Goal: Navigation & Orientation: Find specific page/section

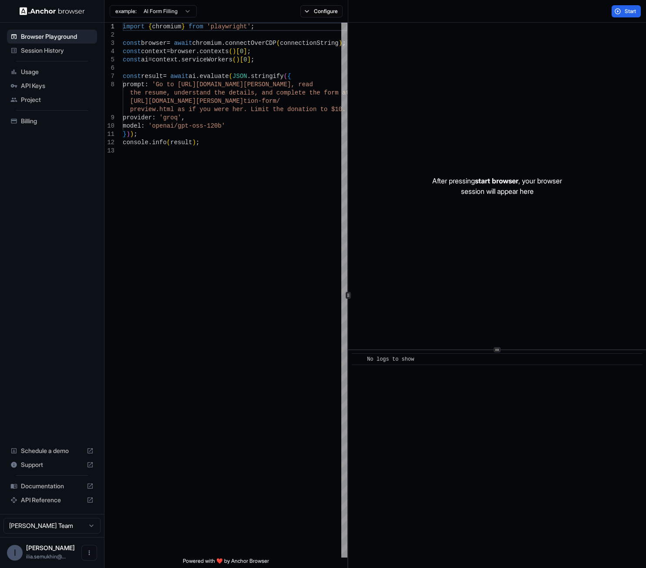
click at [51, 51] on span "Session History" at bounding box center [57, 50] width 73 height 9
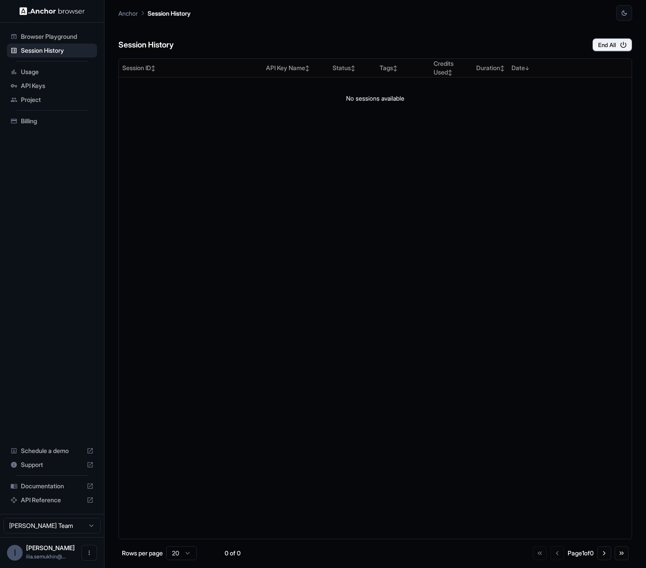
click at [33, 72] on span "Usage" at bounding box center [57, 72] width 73 height 9
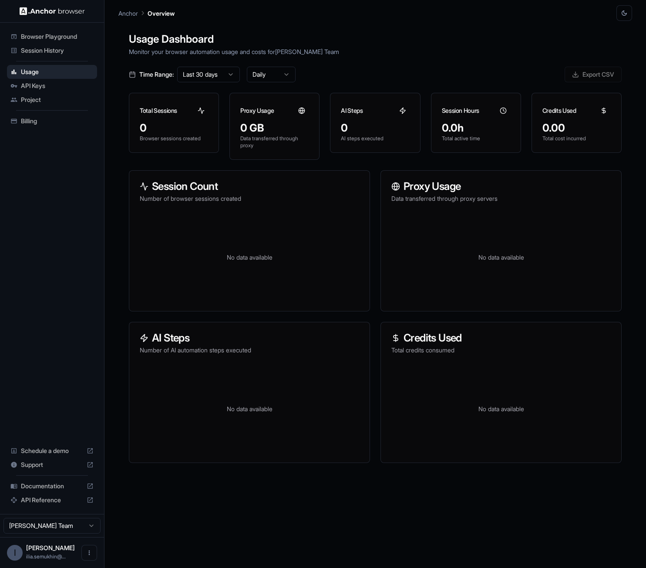
click at [587, 13] on icon "button" at bounding box center [624, 13] width 7 height 7
click at [587, 47] on li "Light" at bounding box center [613, 48] width 27 height 14
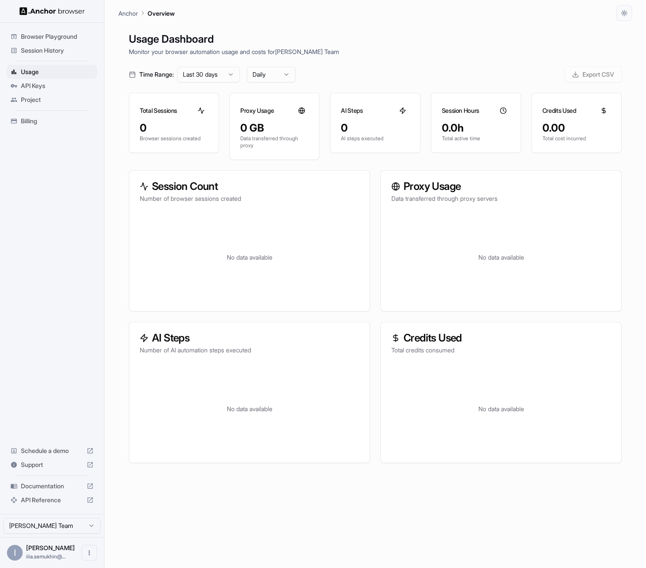
click at [63, 226] on div "Browser Playground Session History Usage API Keys Project Billing Schedule a de…" at bounding box center [52, 268] width 104 height 491
click at [62, 232] on div "Browser Playground Session History Usage API Keys Project Billing Schedule a de…" at bounding box center [52, 268] width 104 height 491
click at [587, 10] on button "button" at bounding box center [625, 13] width 16 height 16
click at [587, 61] on li "Dark" at bounding box center [613, 62] width 27 height 14
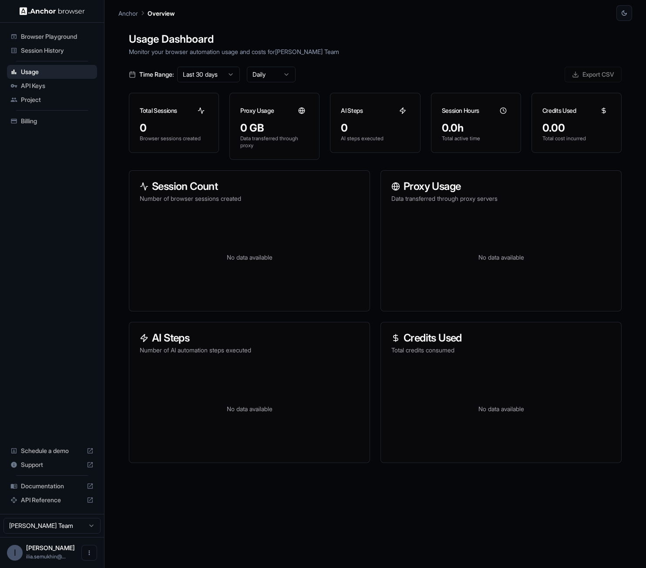
click at [75, 280] on div "Browser Playground Session History Usage API Keys Project Billing Schedule a de…" at bounding box center [52, 268] width 104 height 491
drag, startPoint x: 442, startPoint y: 44, endPoint x: 463, endPoint y: 30, distance: 25.4
click at [443, 44] on h1 "Usage Dashboard" at bounding box center [375, 39] width 493 height 16
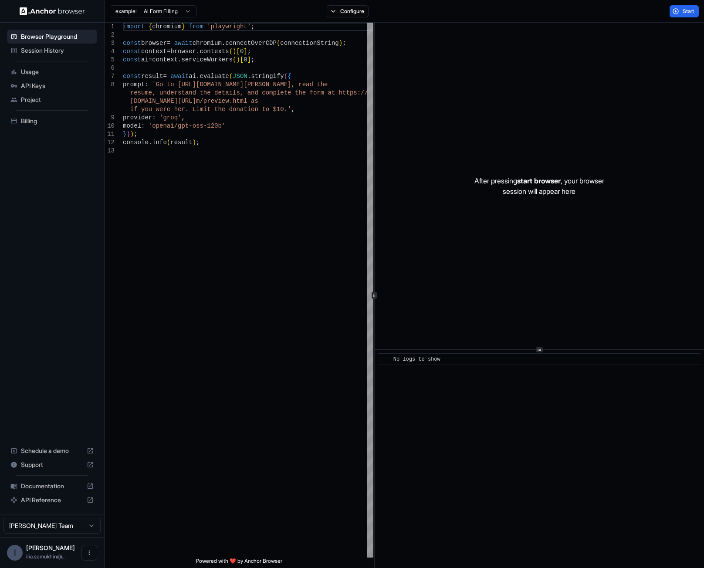
click at [27, 323] on div "Browser Playground Session History Usage API Keys Project Billing Schedule a de…" at bounding box center [52, 268] width 104 height 491
click at [88, 554] on icon "Open menu" at bounding box center [89, 552] width 7 height 7
click at [59, 348] on div at bounding box center [352, 284] width 704 height 568
click at [53, 45] on div "Session History" at bounding box center [52, 51] width 90 height 14
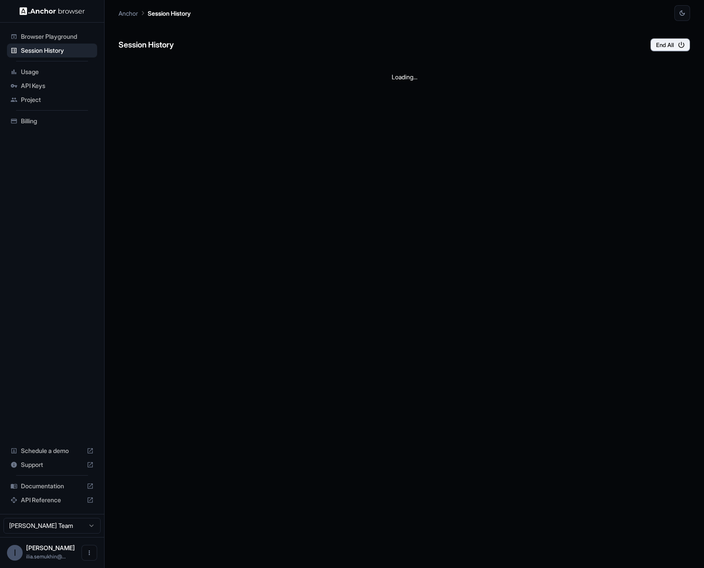
click at [34, 72] on span "Usage" at bounding box center [57, 72] width 73 height 9
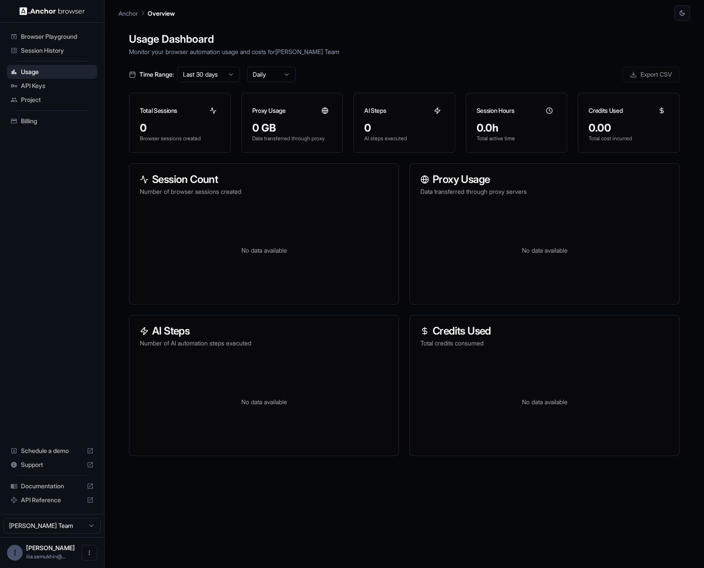
click at [35, 85] on span "API Keys" at bounding box center [57, 85] width 73 height 9
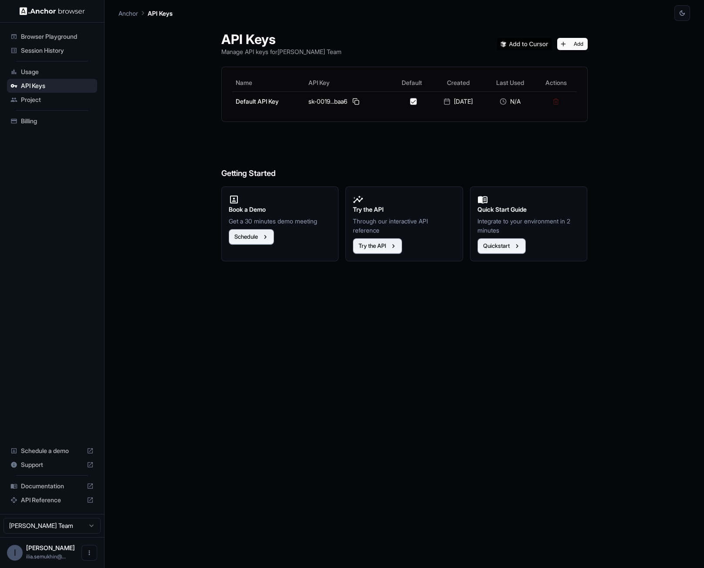
click at [33, 103] on span "Project" at bounding box center [57, 99] width 73 height 9
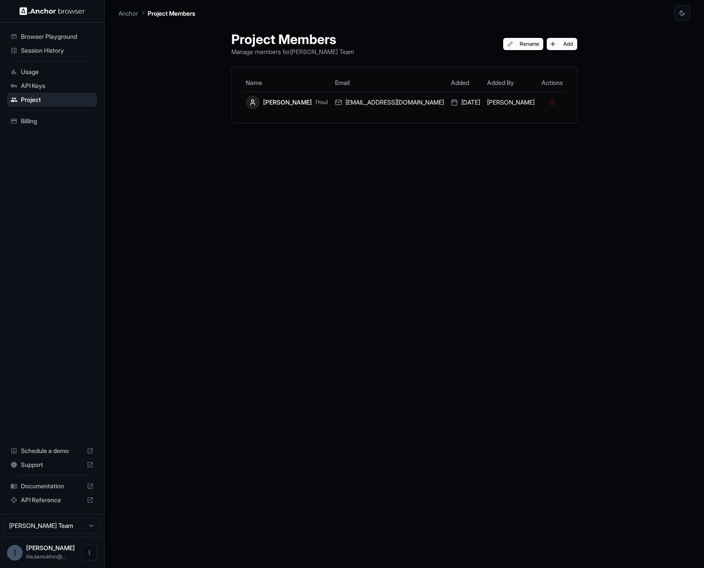
click at [39, 36] on span "Browser Playground" at bounding box center [57, 36] width 73 height 9
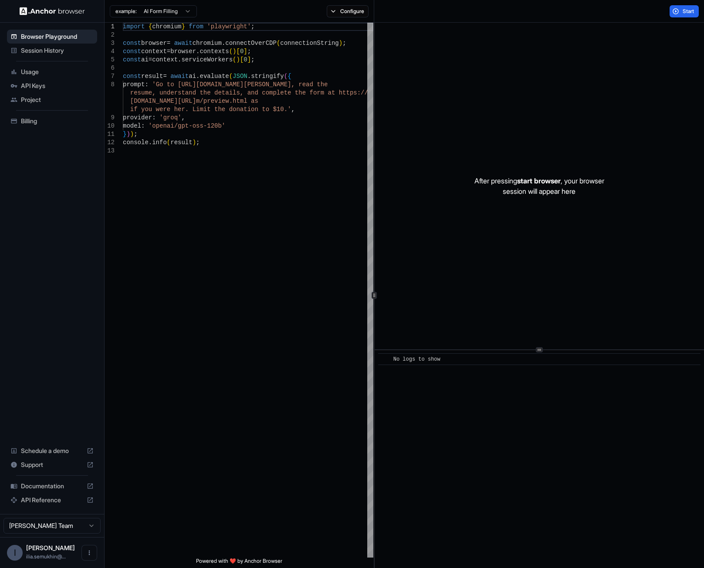
click at [38, 49] on span "Session History" at bounding box center [57, 50] width 73 height 9
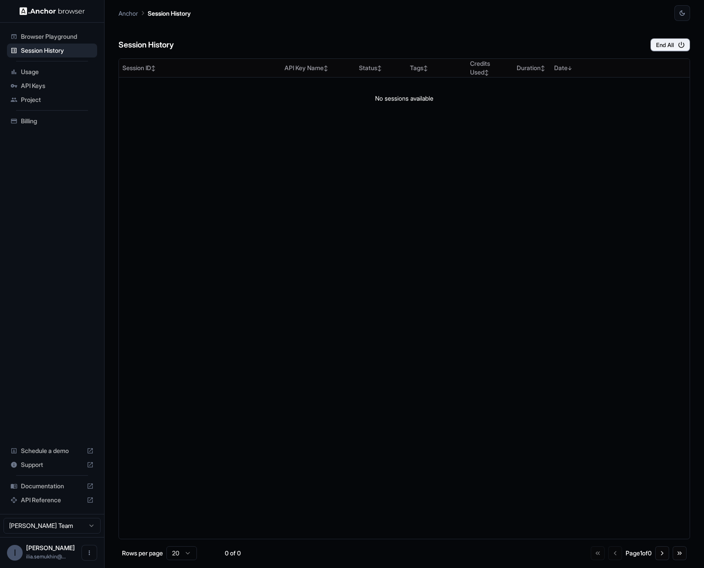
click at [40, 41] on span "Browser Playground" at bounding box center [57, 36] width 73 height 9
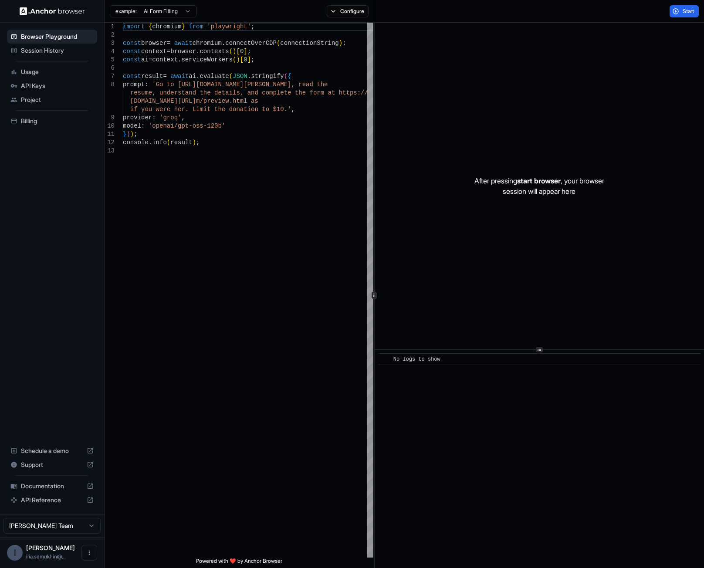
click at [39, 50] on span "Session History" at bounding box center [57, 50] width 73 height 9
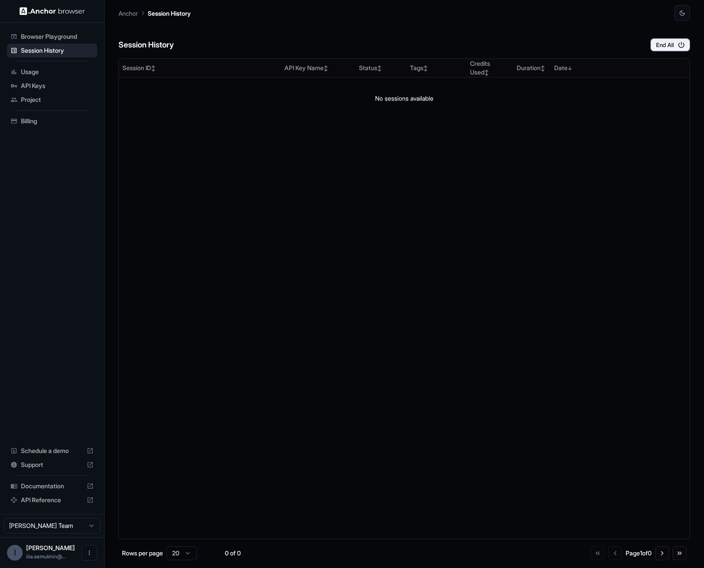
click at [44, 13] on img at bounding box center [52, 11] width 65 height 8
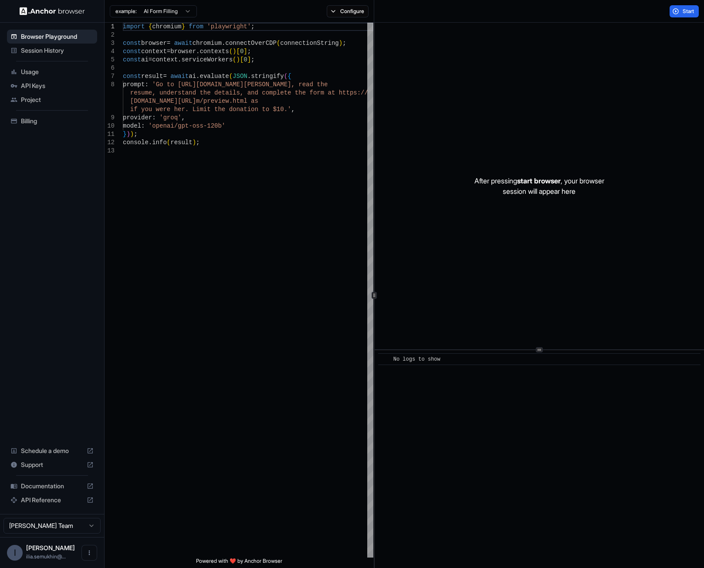
click at [35, 122] on span "Billing" at bounding box center [57, 121] width 73 height 9
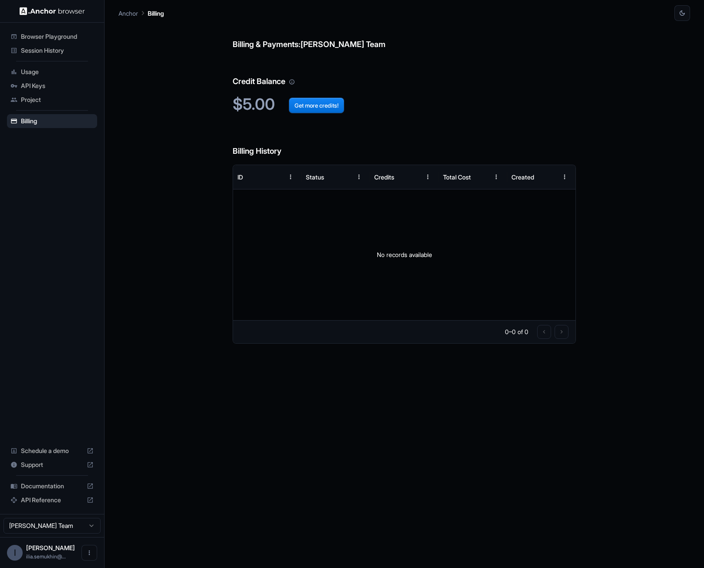
click at [55, 527] on html "Browser Playground Session History Usage API Keys Project Billing Schedule a de…" at bounding box center [352, 284] width 704 height 568
click at [46, 501] on span "API Reference" at bounding box center [52, 500] width 62 height 9
drag, startPoint x: 474, startPoint y: 14, endPoint x: 485, endPoint y: 0, distance: 18.0
click at [474, 14] on div "Anchor Billing" at bounding box center [403, 10] width 571 height 21
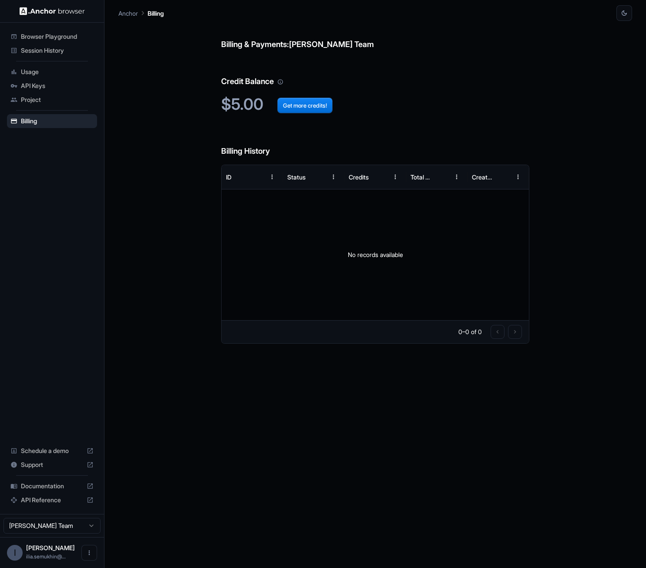
click at [31, 98] on span "Project" at bounding box center [57, 99] width 73 height 9
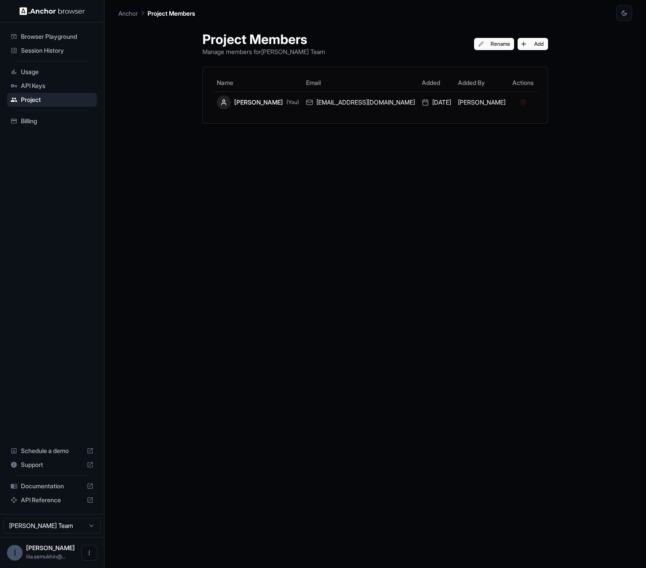
click at [42, 51] on span "Session History" at bounding box center [57, 50] width 73 height 9
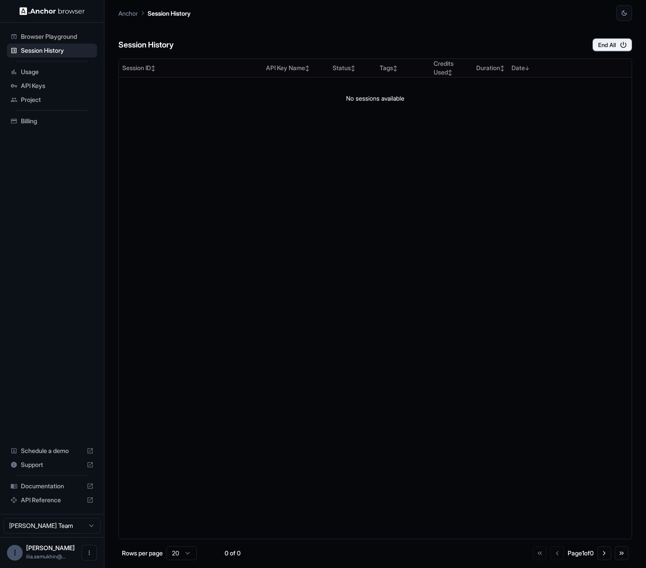
click at [41, 448] on span "Schedule a demo" at bounding box center [52, 450] width 62 height 9
